Goal: Information Seeking & Learning: Learn about a topic

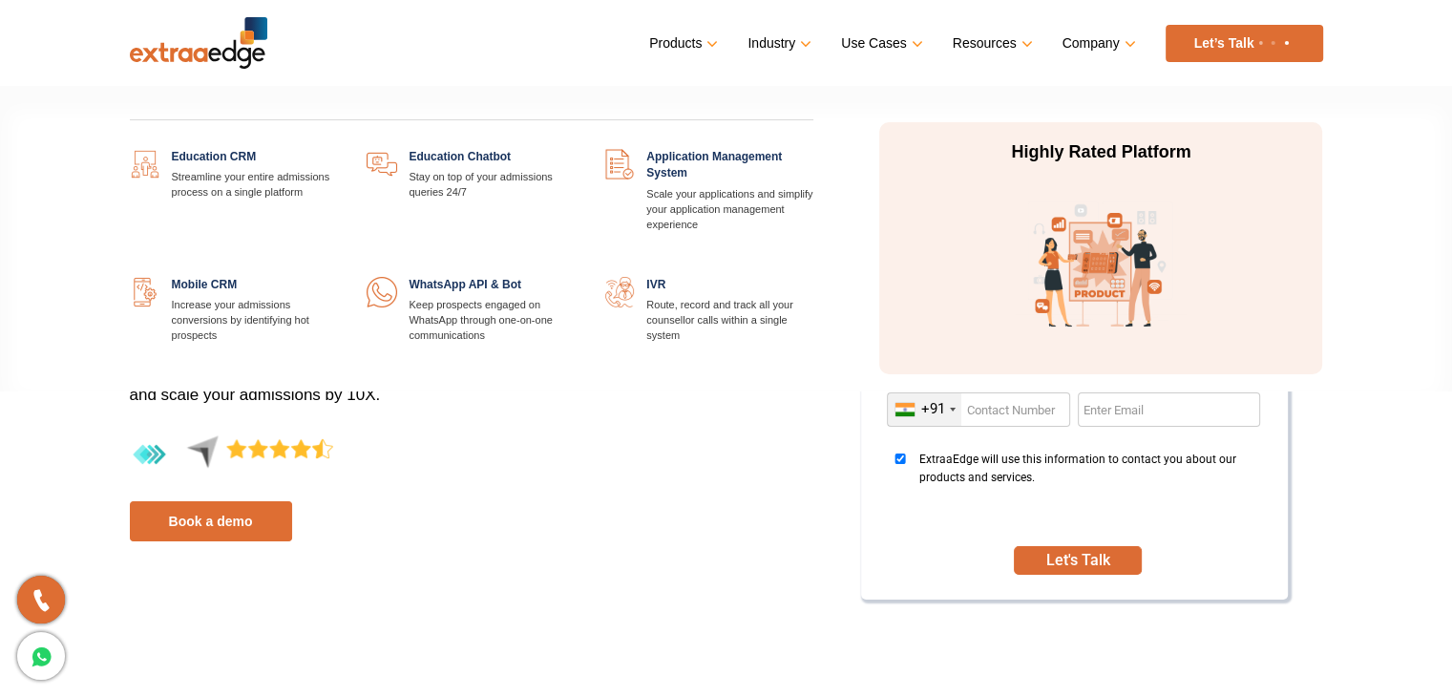
click at [223, 146] on div "Education CRM Streamline your entire admissions process on a single platform Ed…" at bounding box center [472, 248] width 713 height 280
click at [338, 149] on link at bounding box center [338, 149] width 0 height 0
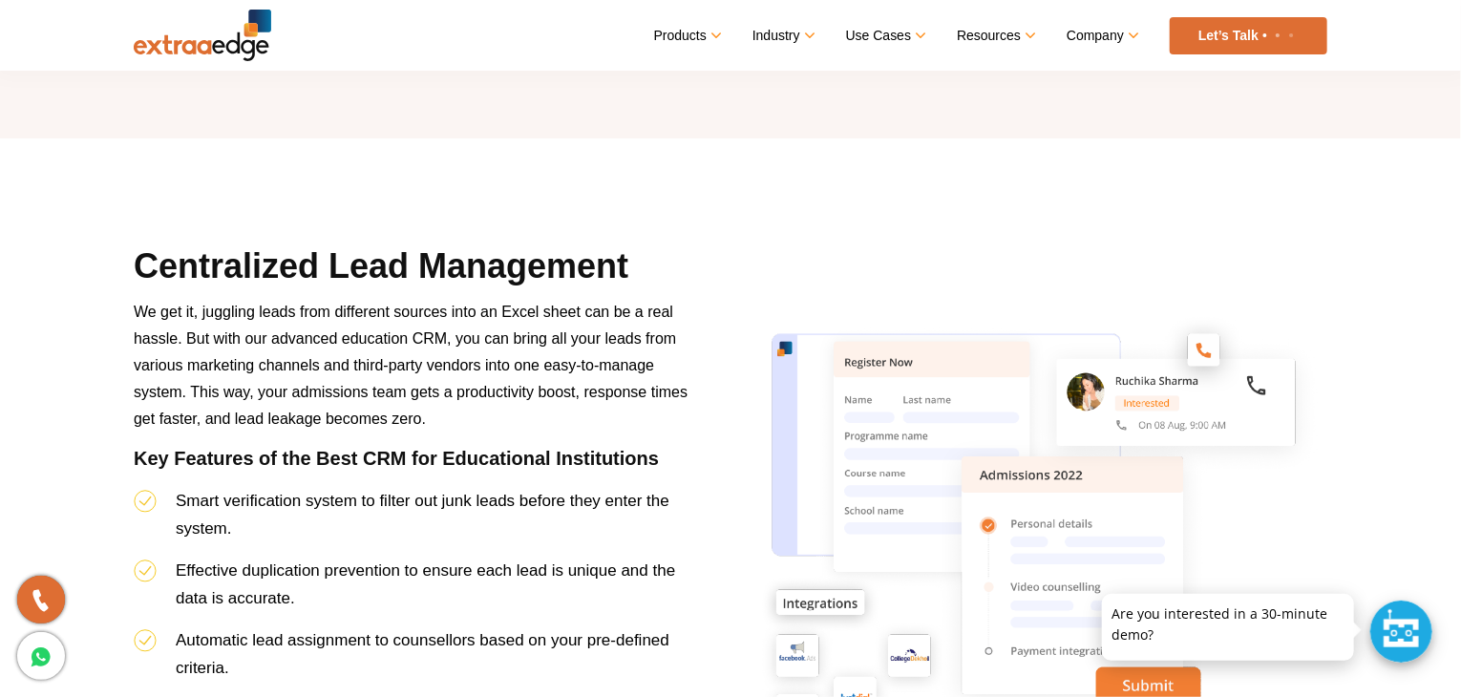
scroll to position [1722, 0]
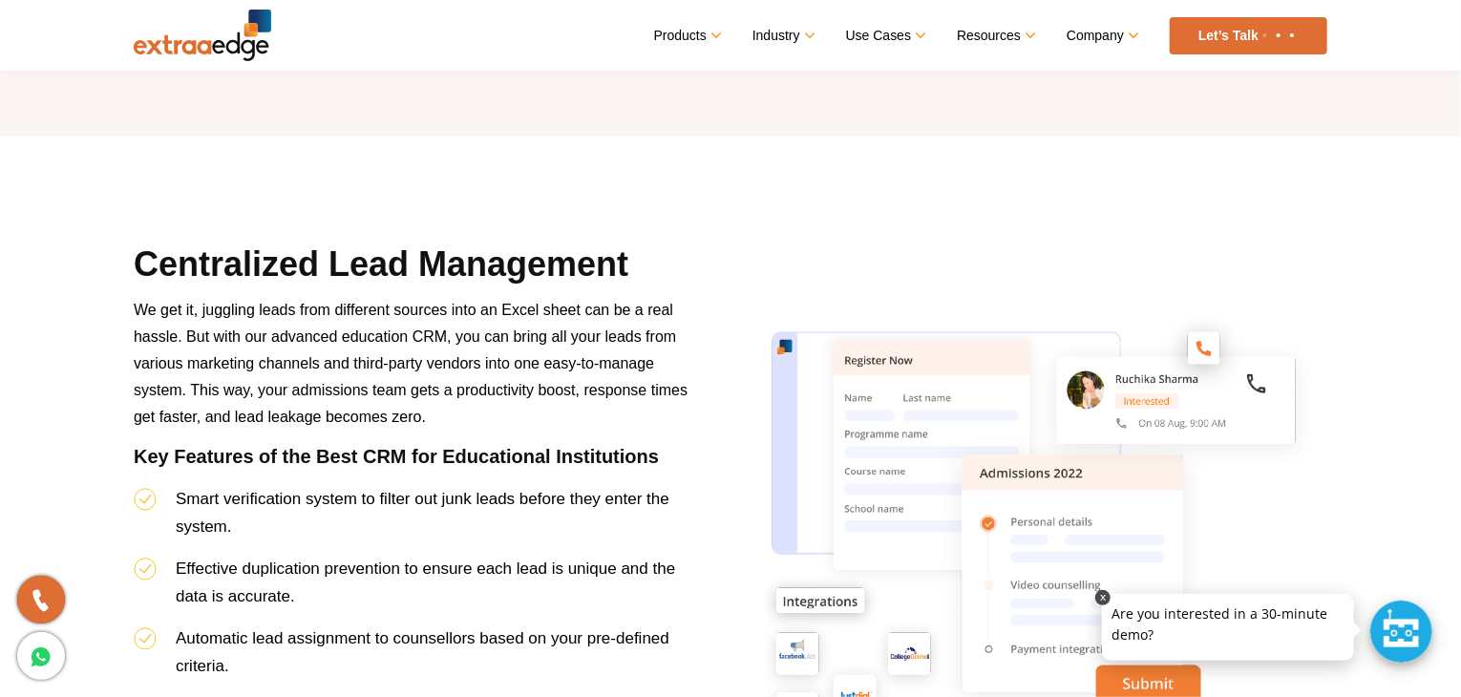
click at [1204, 594] on p at bounding box center [1228, 594] width 252 height 0
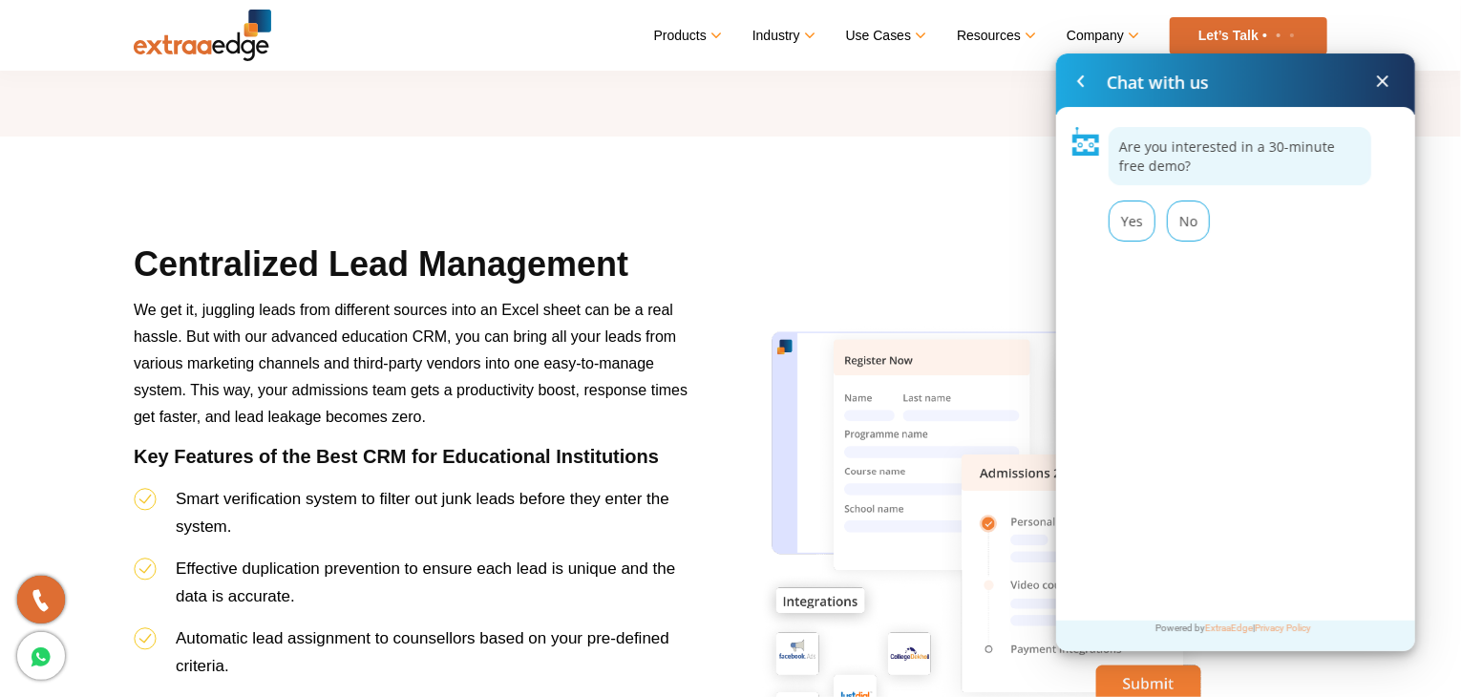
click at [1382, 83] on span at bounding box center [1382, 81] width 23 height 23
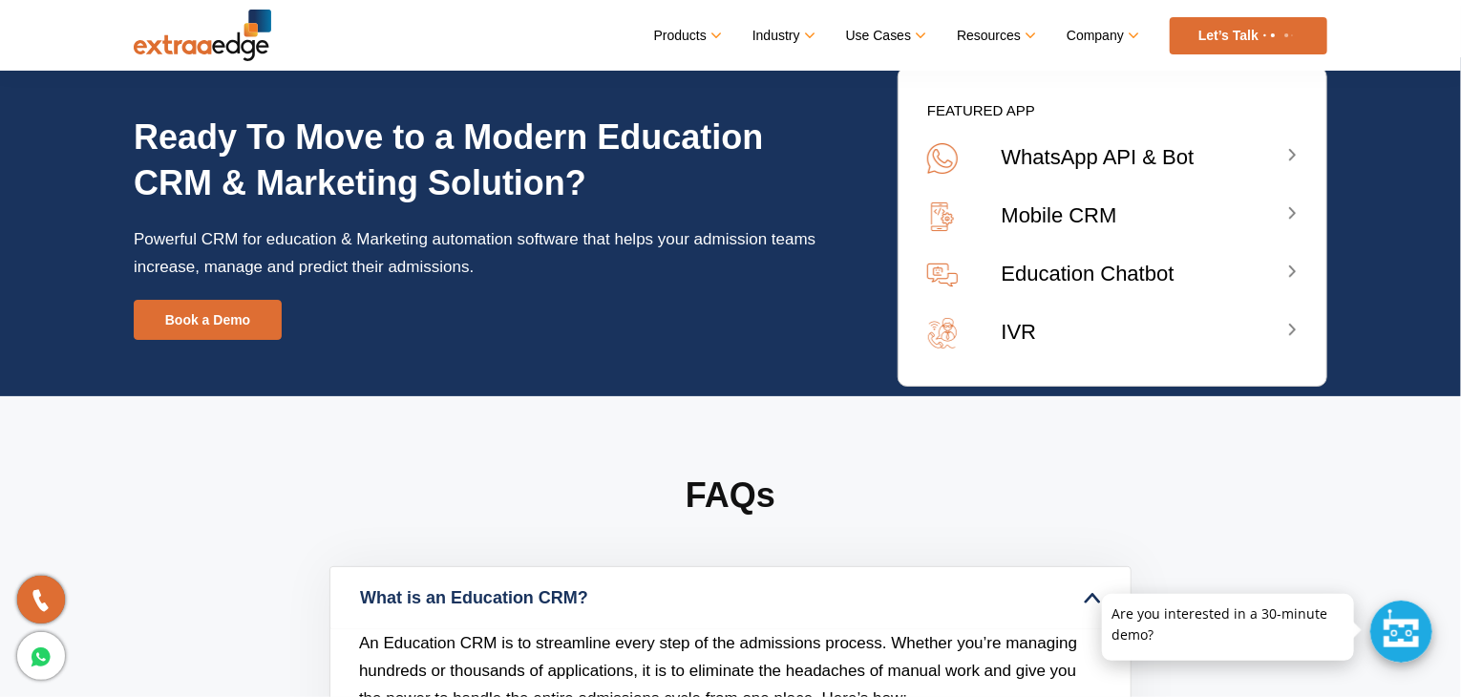
scroll to position [7075, 0]
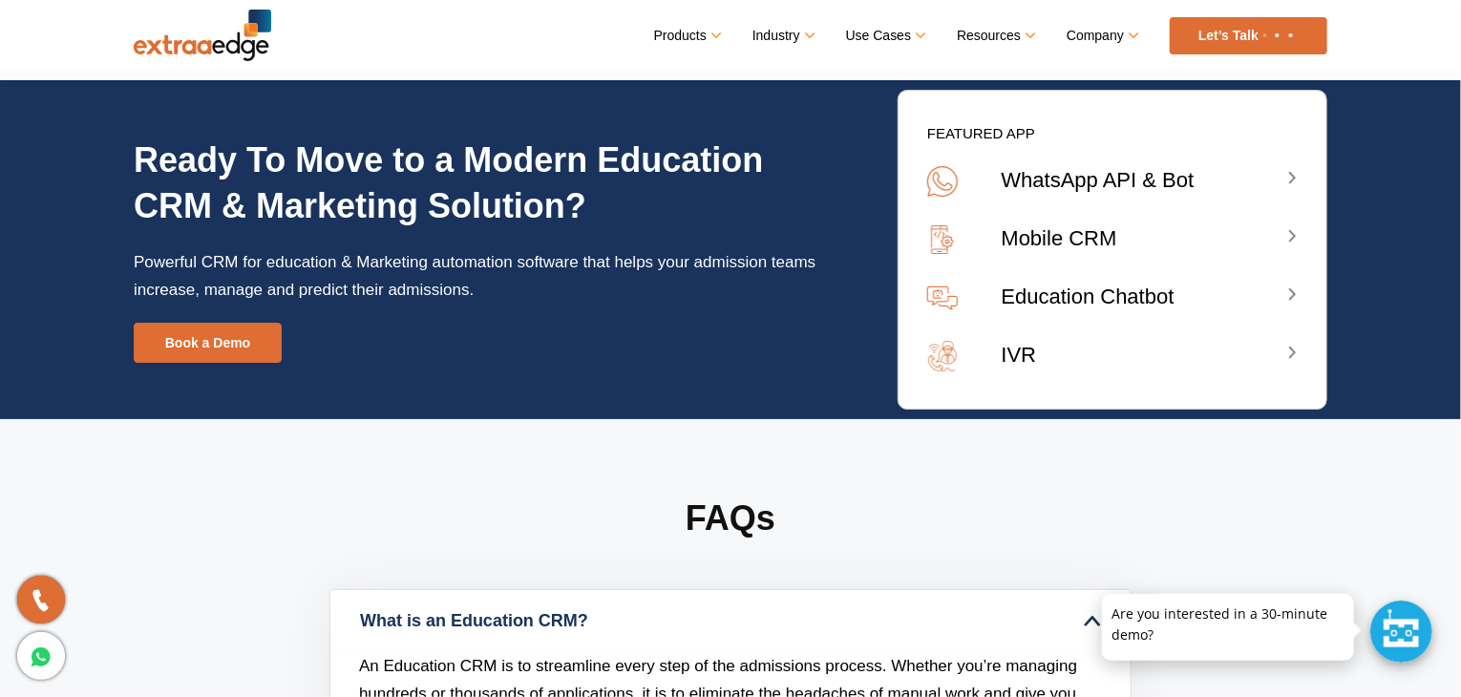
click at [1302, 353] on li "IVR" at bounding box center [1112, 360] width 428 height 58
click at [1295, 352] on div "IVR" at bounding box center [1149, 355] width 296 height 28
